Goal: Find specific page/section: Find specific page/section

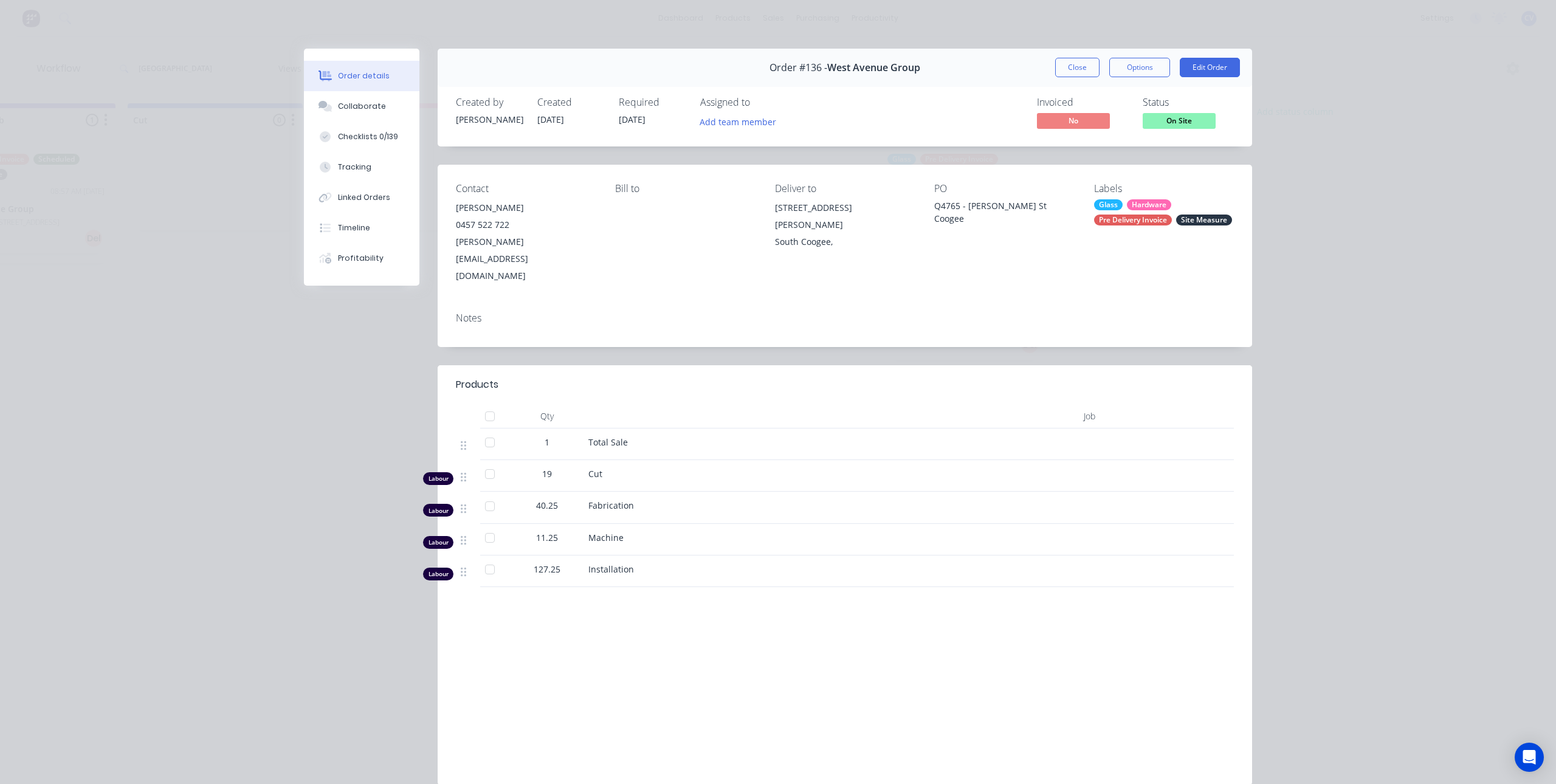
scroll to position [0, 648]
click at [1072, 68] on button "Close" at bounding box center [1078, 67] width 45 height 19
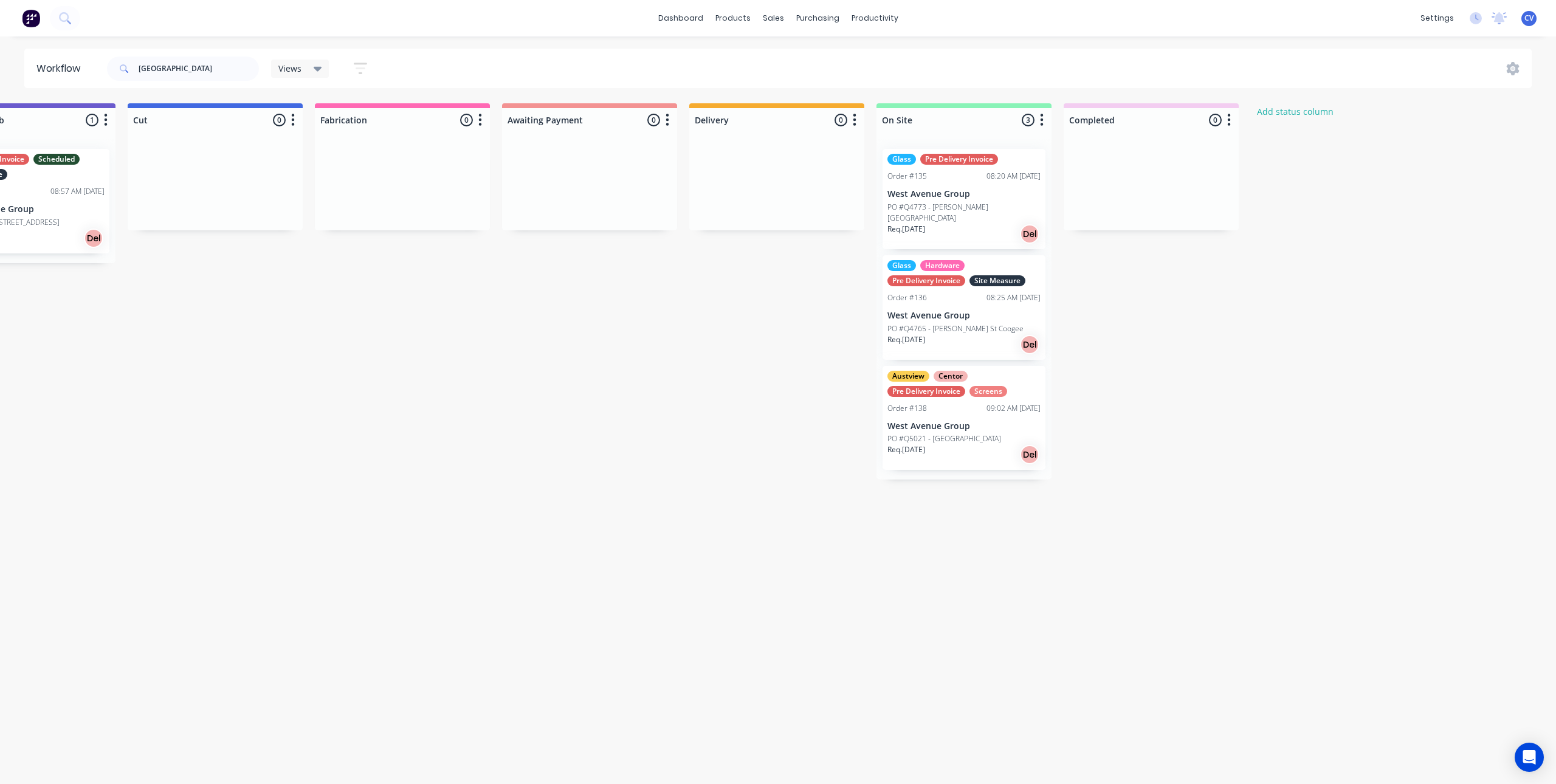
drag, startPoint x: 214, startPoint y: 54, endPoint x: 204, endPoint y: 60, distance: 11.7
click at [210, 56] on div "[GEOGRAPHIC_DATA]" at bounding box center [183, 68] width 152 height 36
drag, startPoint x: 241, startPoint y: 74, endPoint x: 187, endPoint y: 72, distance: 54.0
click at [65, 68] on header "Workflow west avenue Views Save new view None (Default) edit Production edit Sh…" at bounding box center [779, 68] width 1508 height 39
type input "edit"
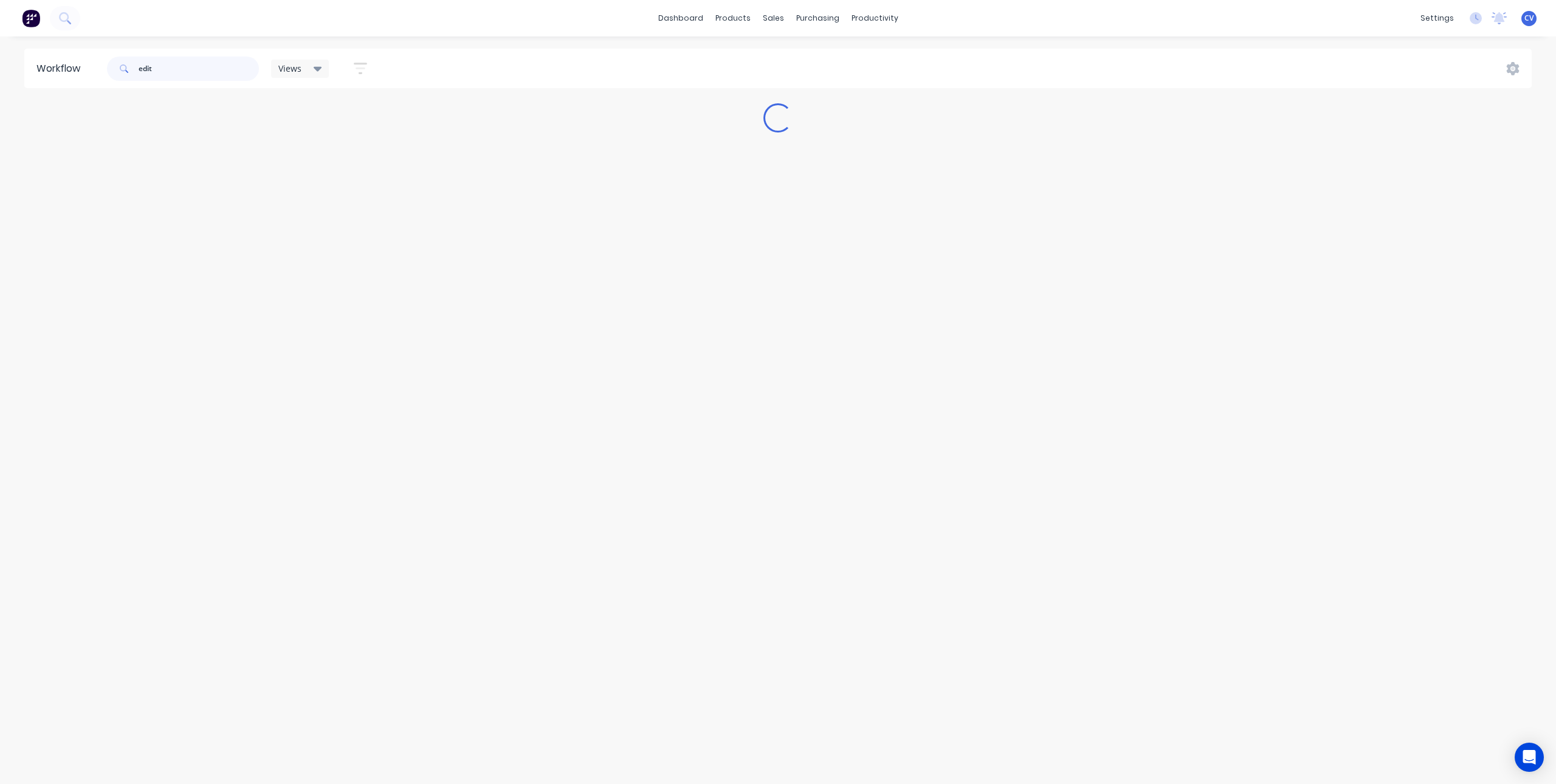
scroll to position [0, 0]
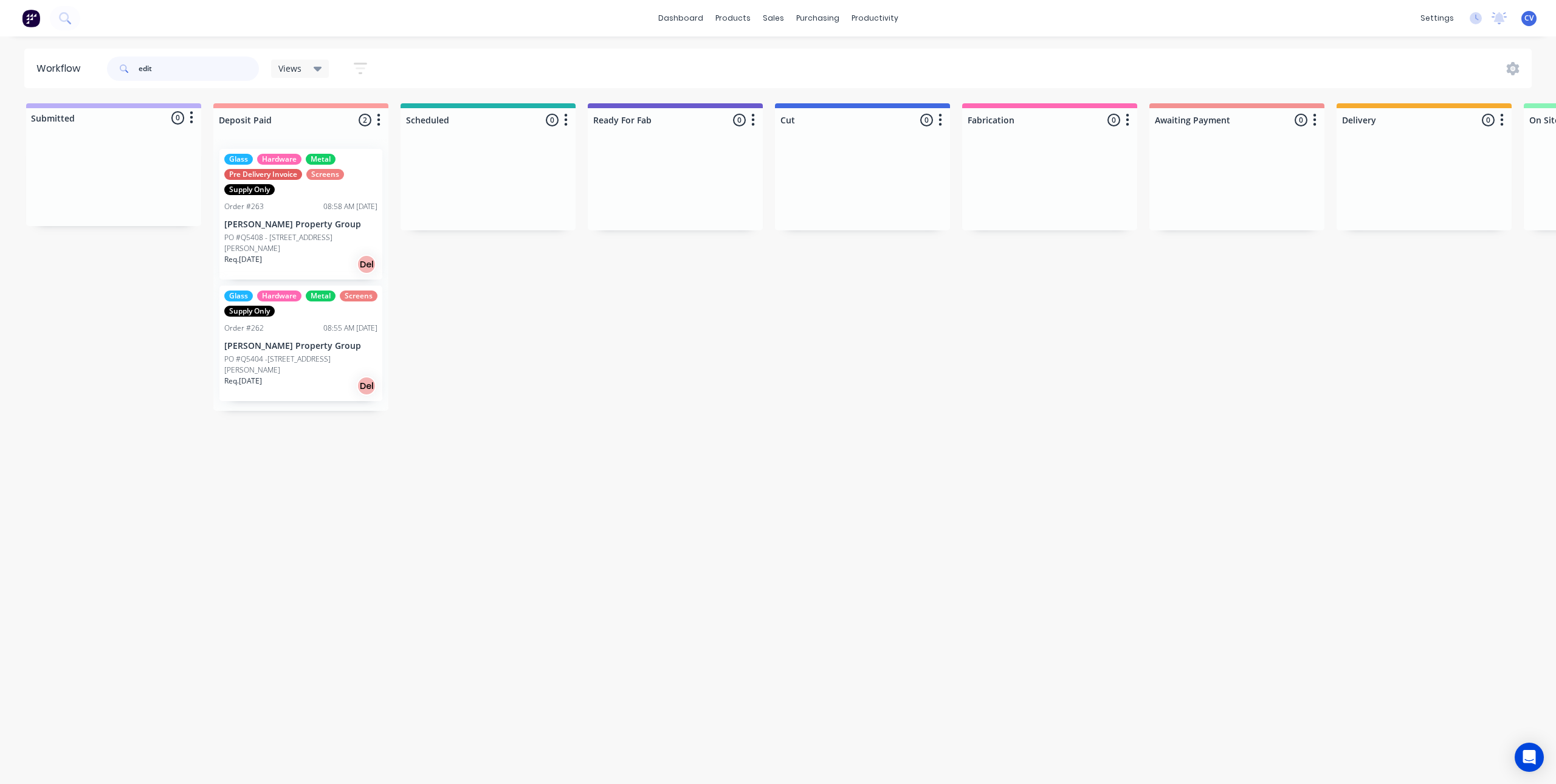
click at [21, 78] on div "Workflow edit Views Save new view None (Default) edit Production edit Show/Hide…" at bounding box center [778, 68] width 1556 height 39
click at [299, 231] on div "Glass Hardware Metal Pre Delivery Invoice Screens Supply Only Order #263 08:58 …" at bounding box center [301, 214] width 163 height 130
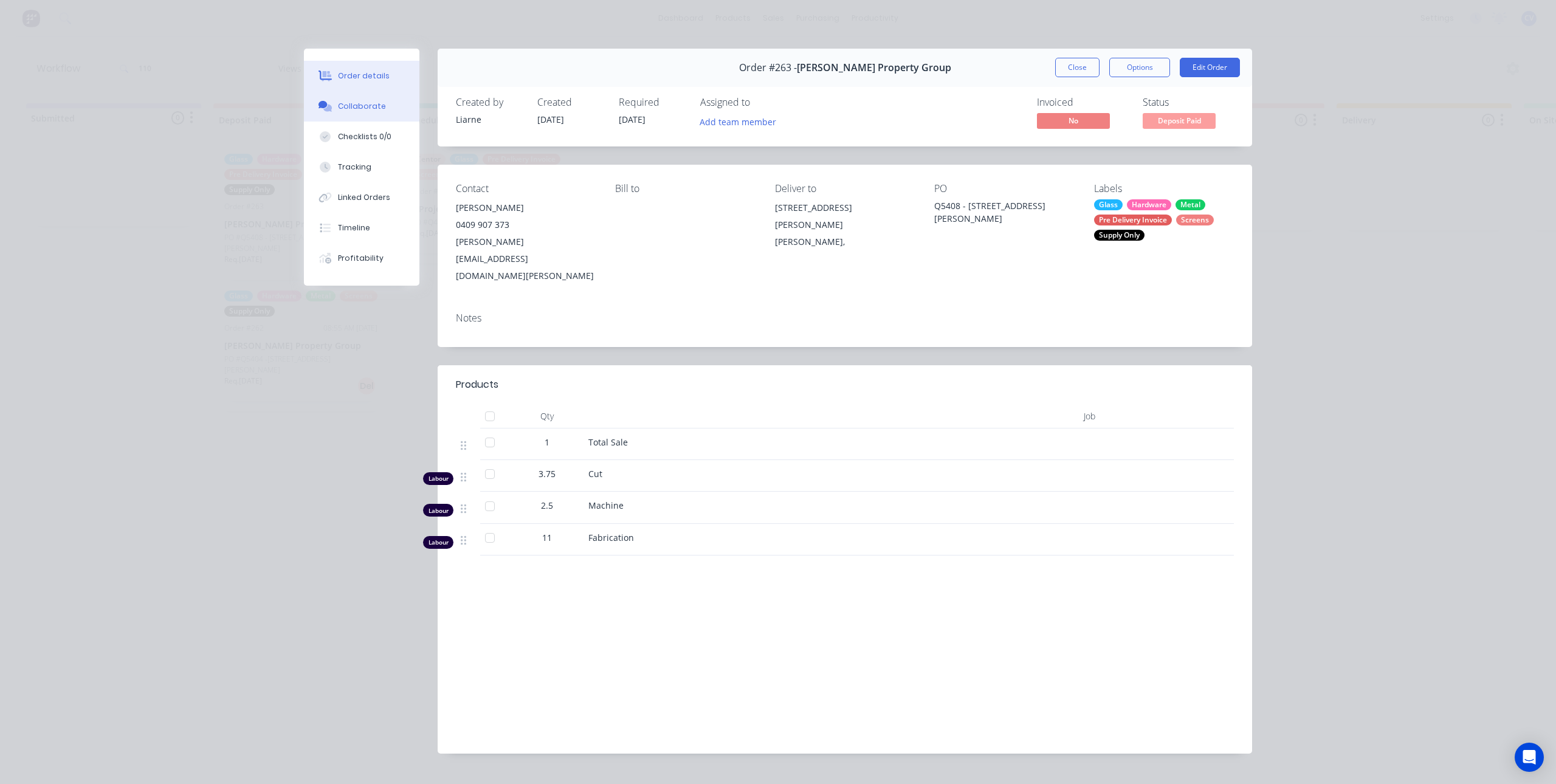
click at [371, 101] on div "Collaborate" at bounding box center [362, 106] width 48 height 11
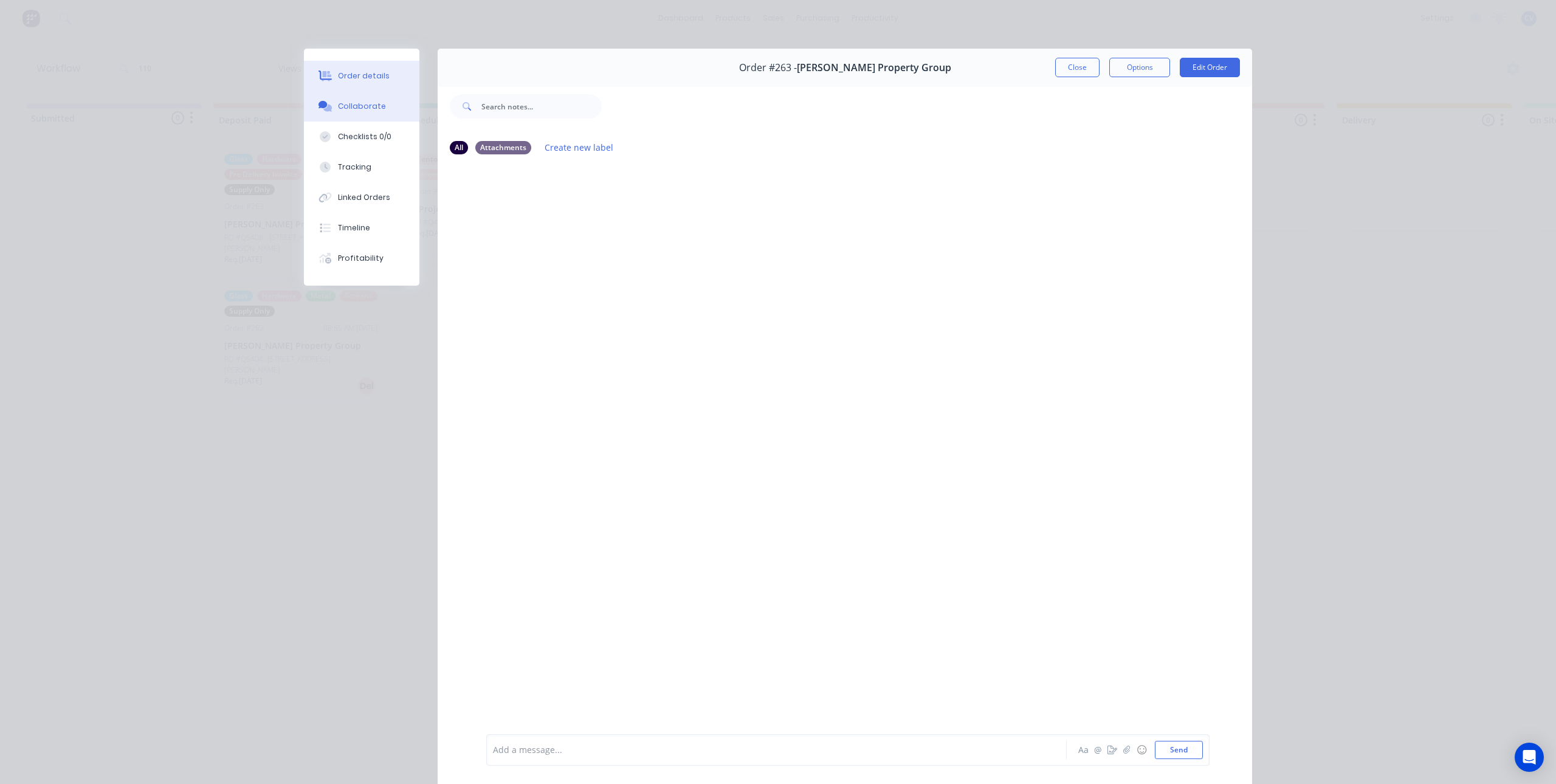
click at [353, 74] on div "Order details" at bounding box center [364, 75] width 52 height 11
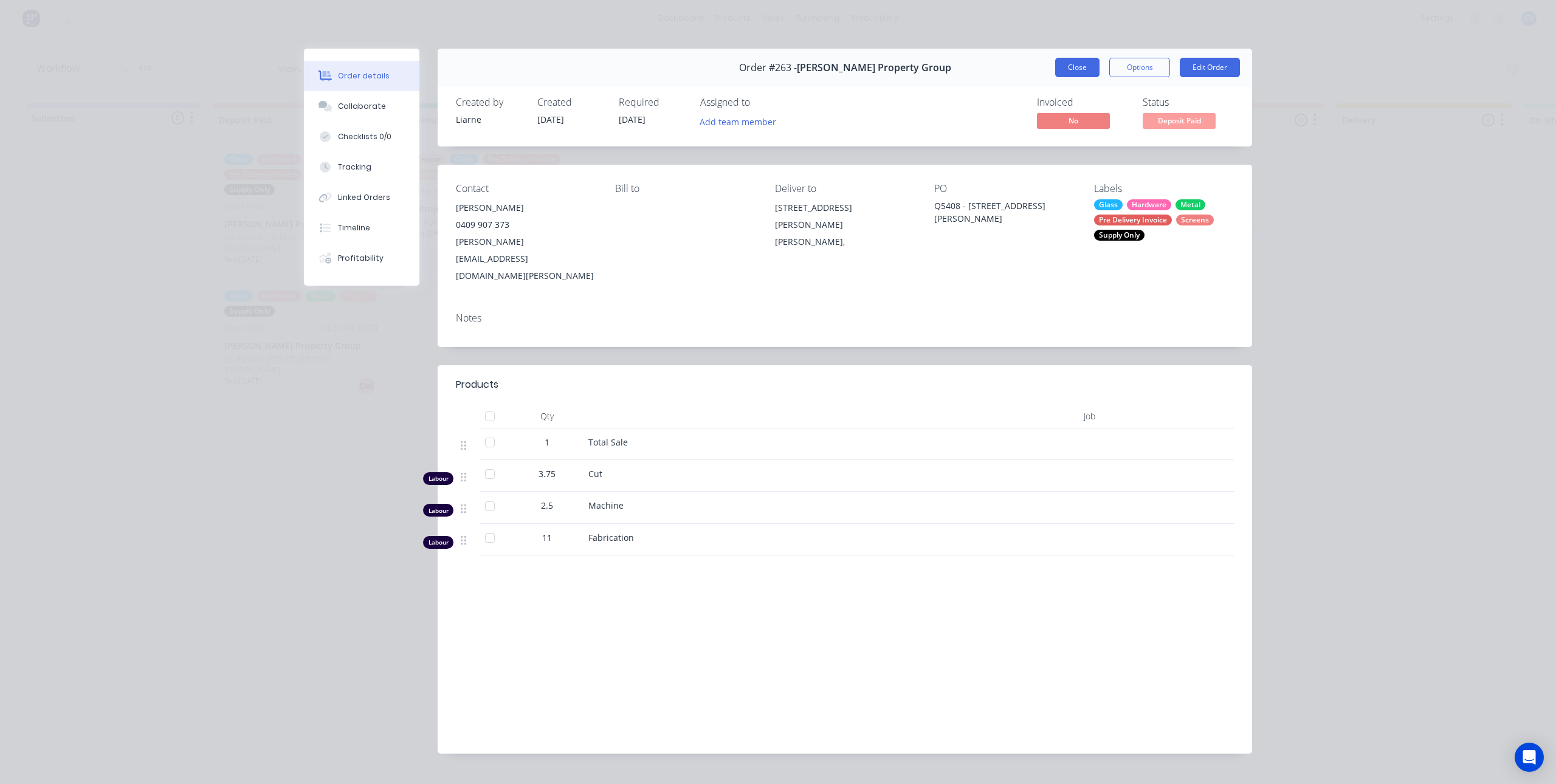
click at [1080, 61] on button "Close" at bounding box center [1078, 67] width 45 height 19
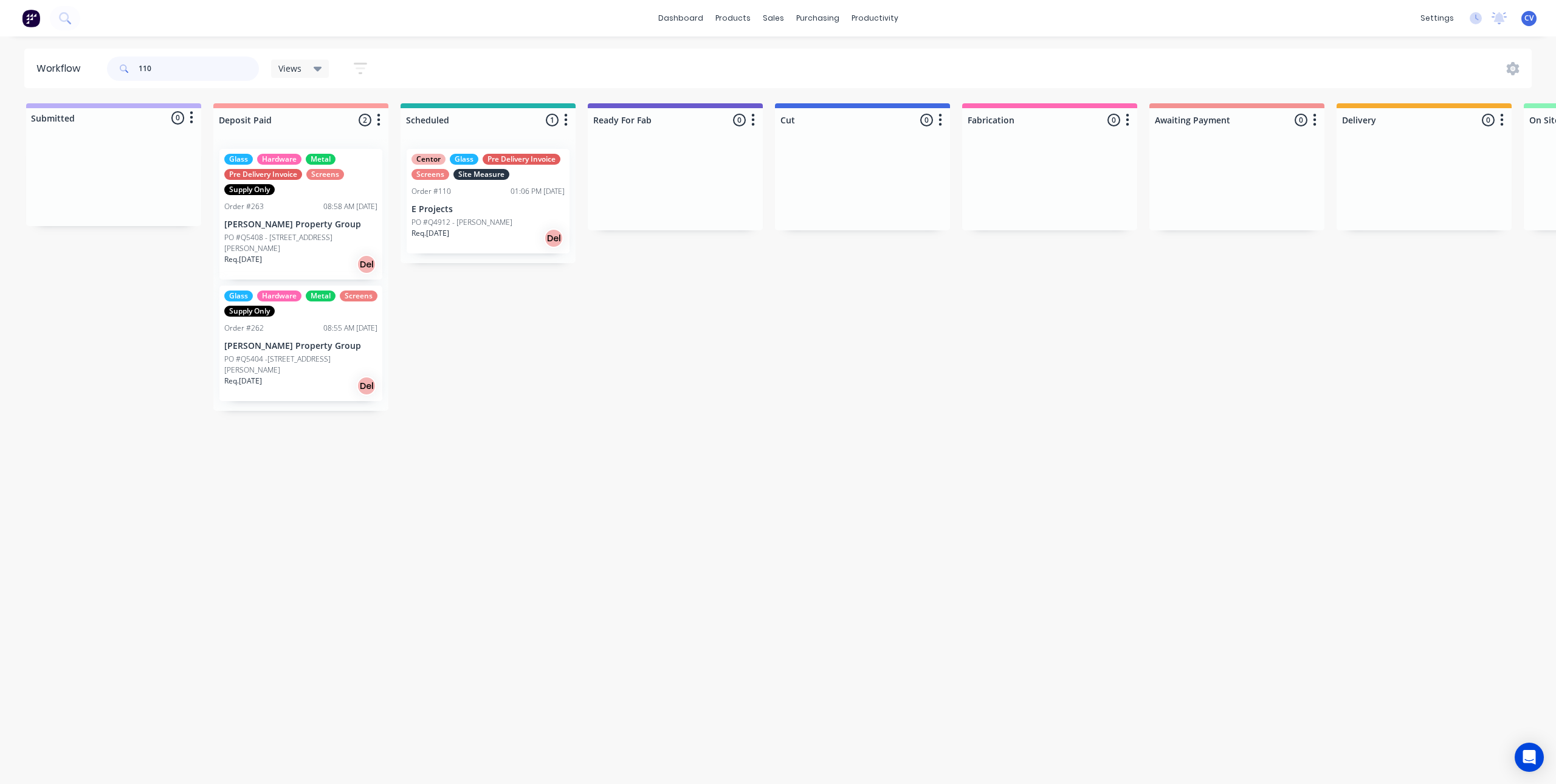
drag, startPoint x: 227, startPoint y: 78, endPoint x: 119, endPoint y: 75, distance: 108.0
click at [119, 75] on div "110" at bounding box center [183, 69] width 152 height 25
type input "vaucluse"
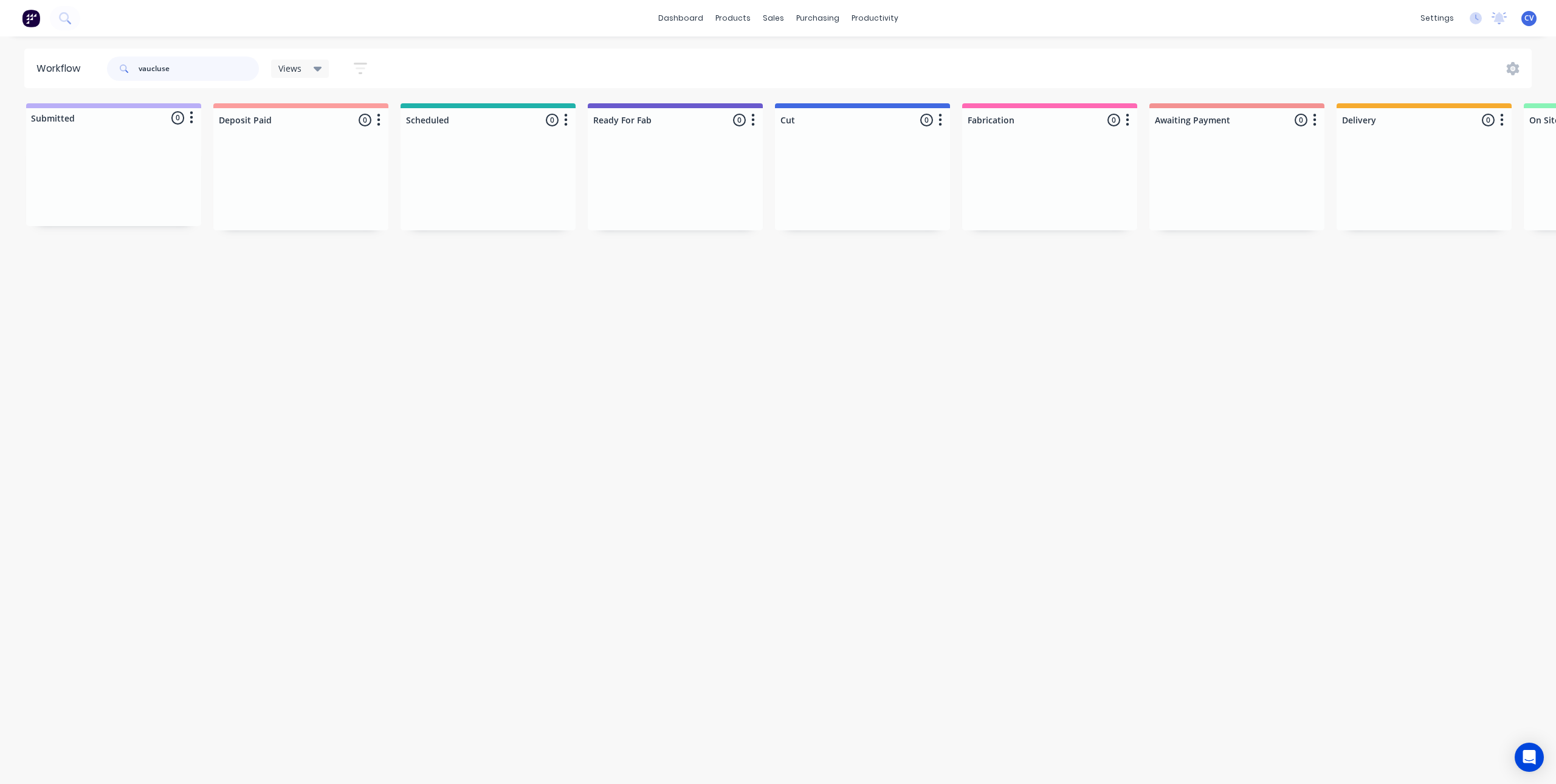
drag, startPoint x: 126, startPoint y: 78, endPoint x: 36, endPoint y: 72, distance: 90.2
click at [0, 84] on div "Workflow vaucluse Views Save new view None (Default) edit Production edit Show/…" at bounding box center [778, 68] width 1556 height 39
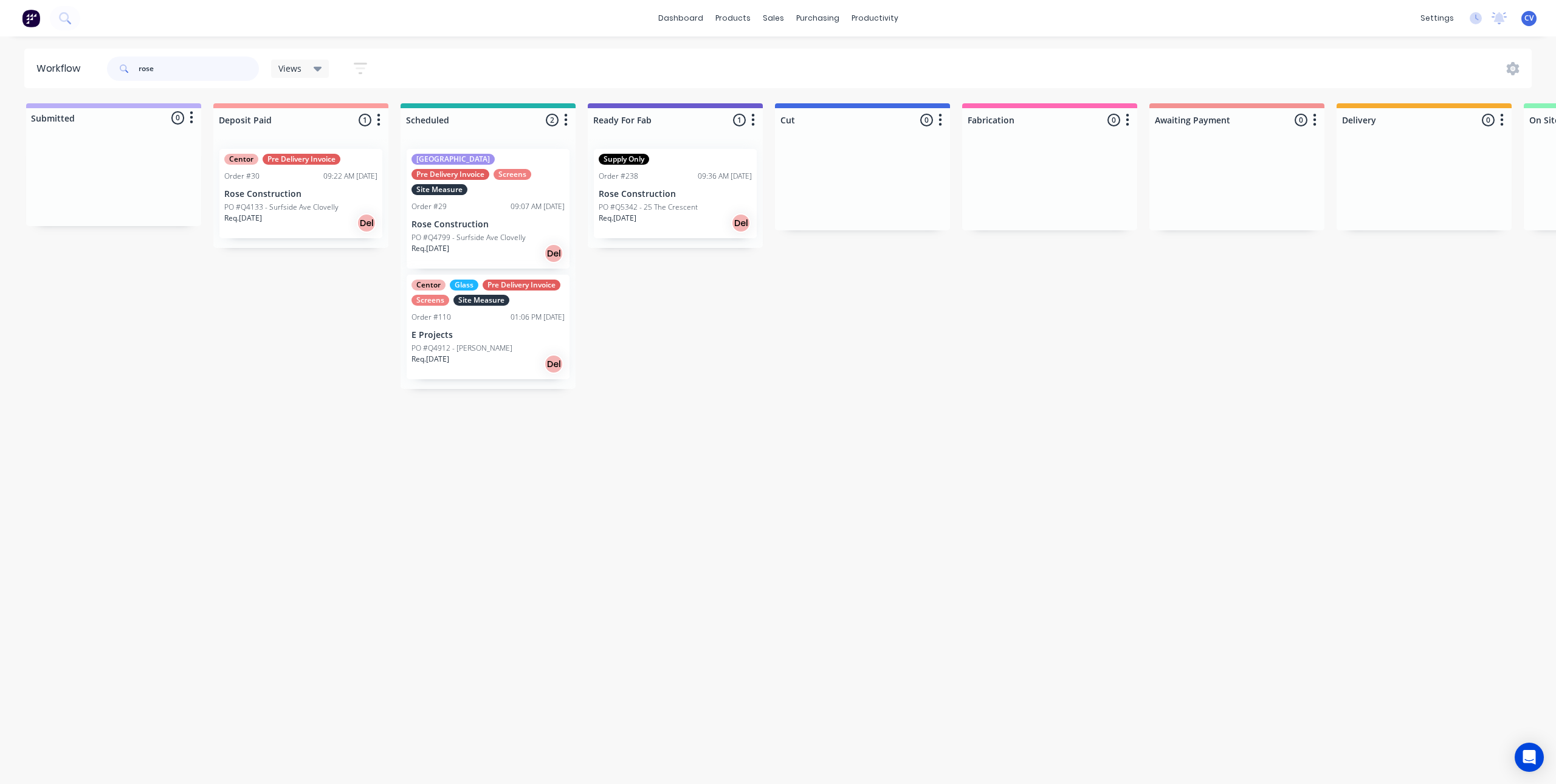
type input "rose"
click at [680, 224] on div "Req. [DATE] Del" at bounding box center [675, 223] width 153 height 21
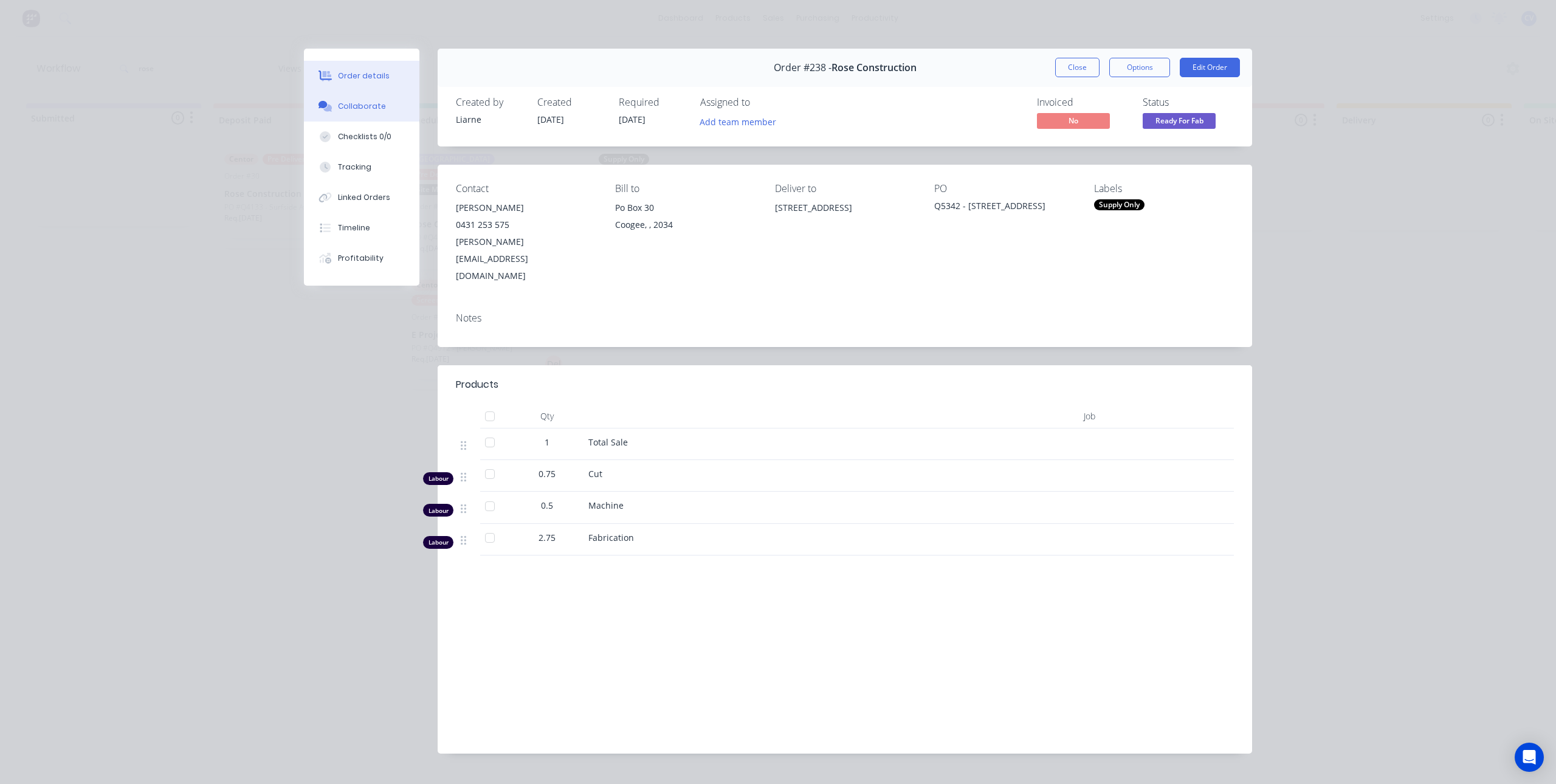
click at [351, 110] on div "Collaborate" at bounding box center [362, 106] width 48 height 11
